Goal: Transaction & Acquisition: Obtain resource

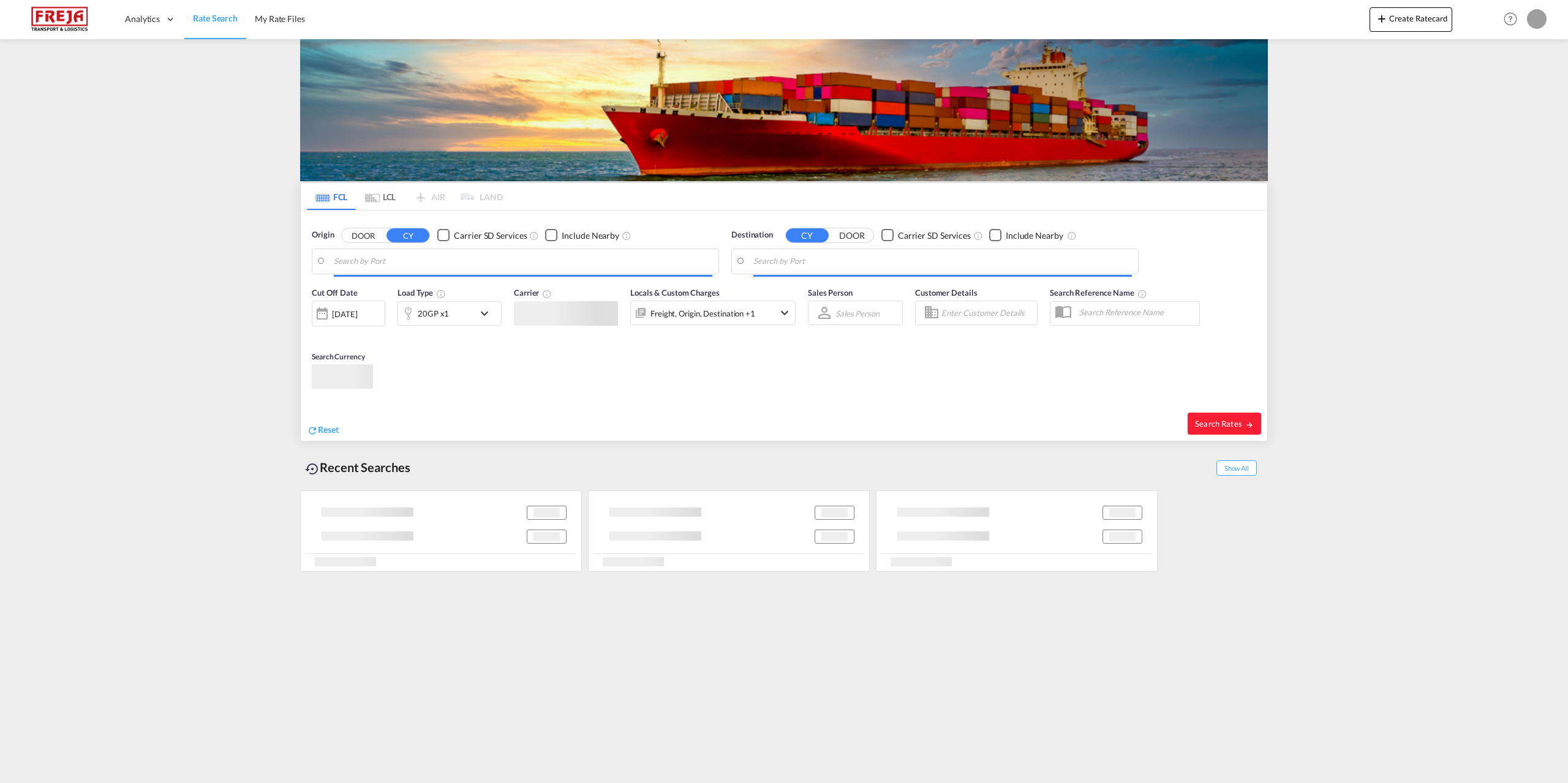
type input "[GEOGRAPHIC_DATA], [GEOGRAPHIC_DATA]"
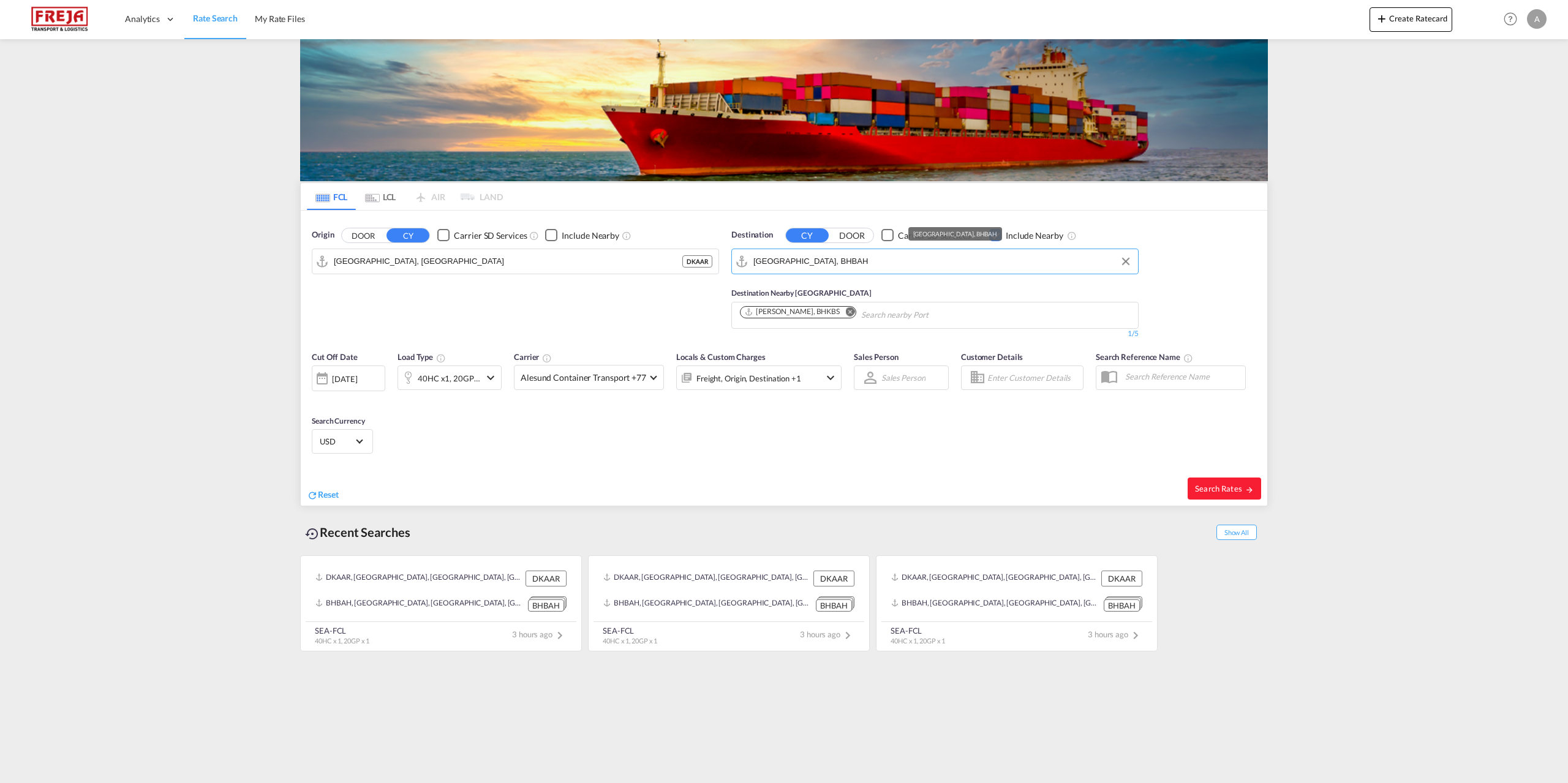
click at [835, 264] on input "[GEOGRAPHIC_DATA], BHBAH" at bounding box center [942, 262] width 378 height 18
paste input "LIANHUASHAN"
click at [819, 295] on div "Lianhuashan Pt China CNLIH" at bounding box center [848, 295] width 233 height 36
type input "Lianhuashan Pt, CNLIH"
click at [490, 374] on md-icon "icon-chevron-down" at bounding box center [491, 378] width 15 height 15
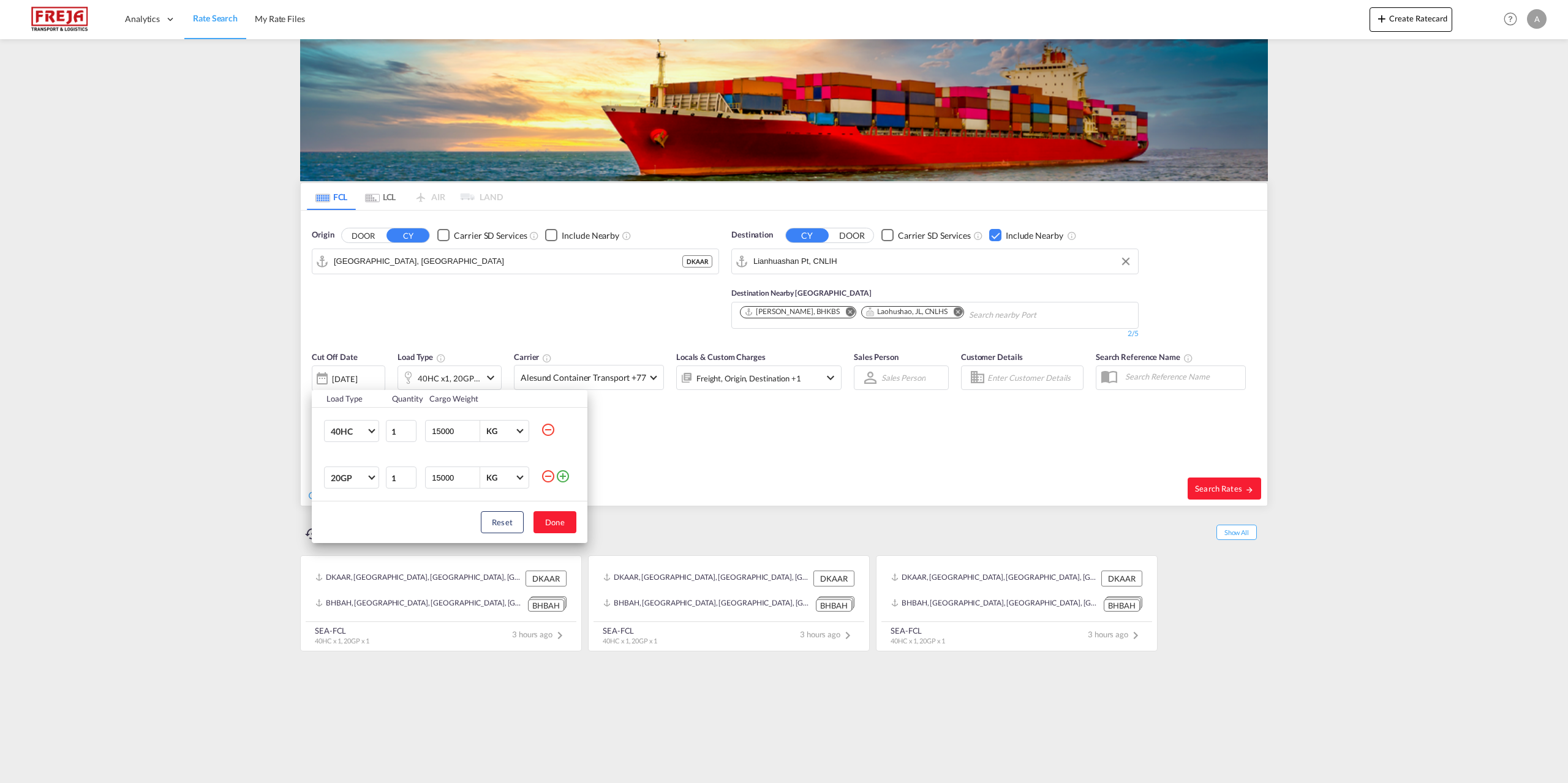
click at [553, 475] on md-icon "icon-minus-circle-outline" at bounding box center [548, 477] width 15 height 15
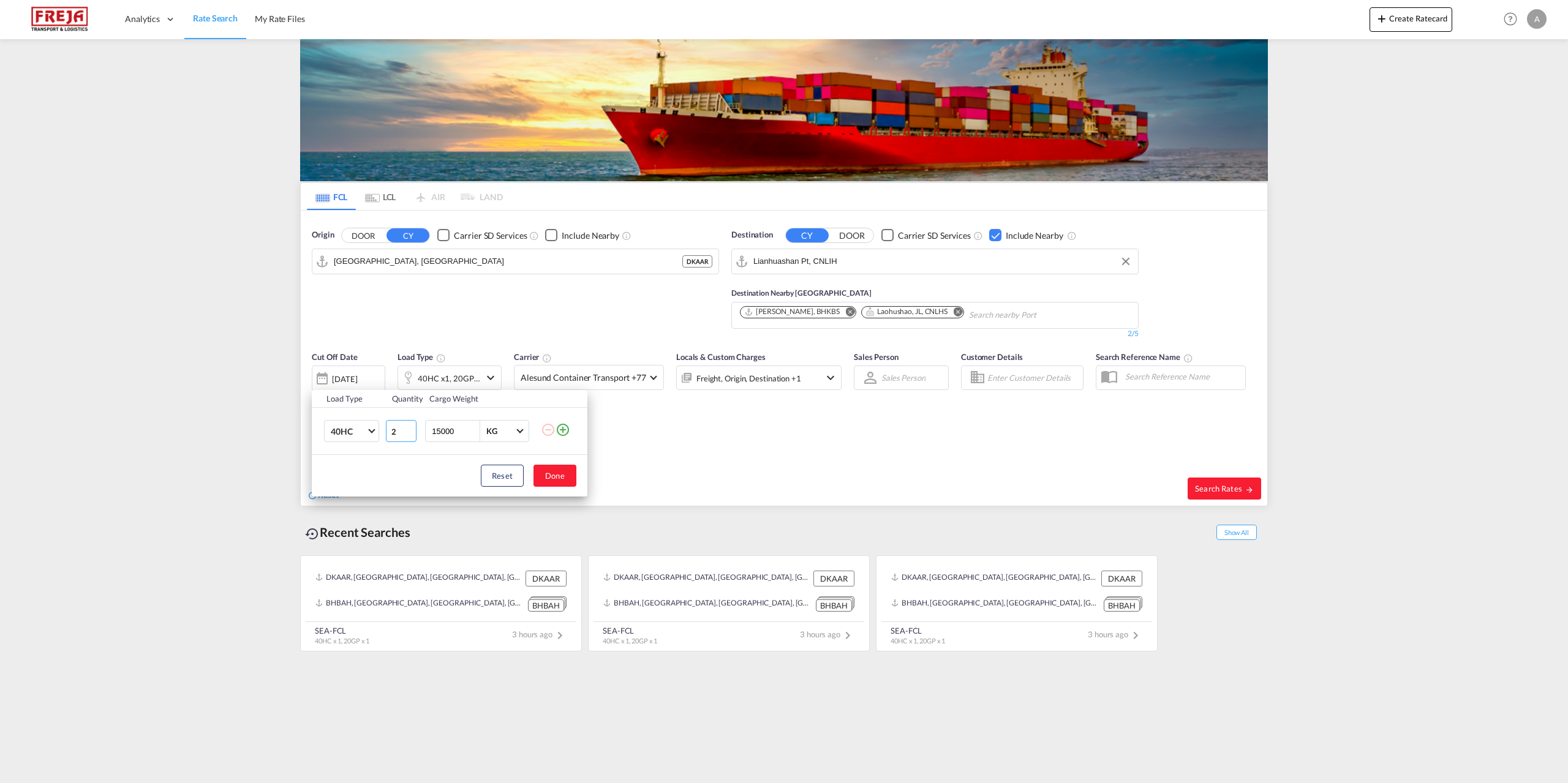
click at [410, 426] on input "2" at bounding box center [401, 431] width 31 height 22
click at [408, 429] on input "3" at bounding box center [401, 431] width 31 height 22
type input "4"
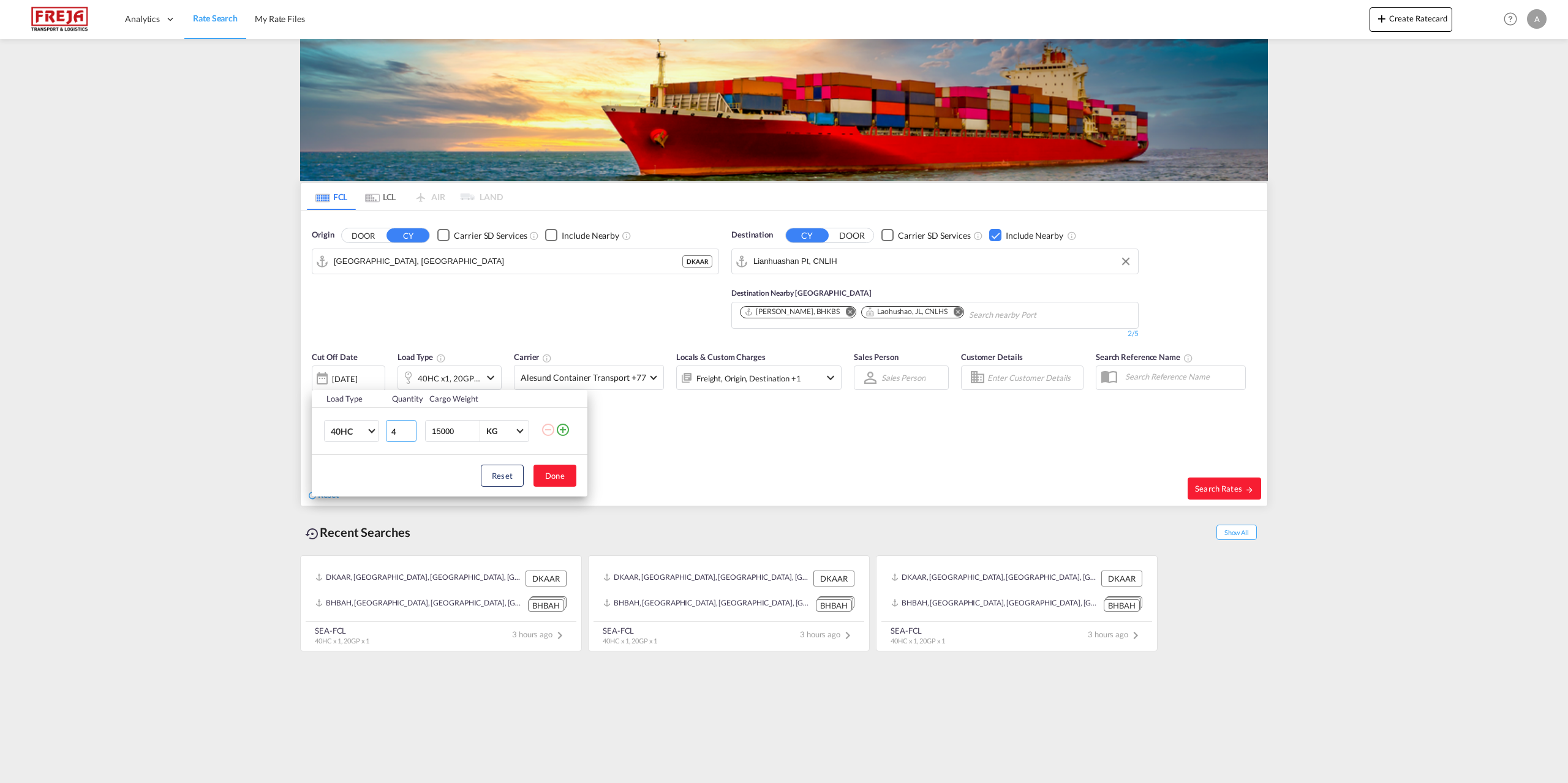
click at [408, 429] on input "4" at bounding box center [401, 431] width 31 height 22
click at [551, 473] on button "Done" at bounding box center [555, 476] width 43 height 22
click at [1239, 486] on span "Search Rates" at bounding box center [1224, 488] width 59 height 10
type input "DKAAR to CNLIH / [DATE]"
